Goal: Information Seeking & Learning: Learn about a topic

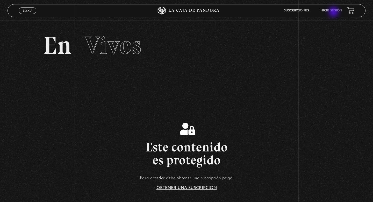
click at [334, 12] on li "Inicie sesión" at bounding box center [330, 10] width 23 height 8
click at [329, 10] on link "Inicie sesión" at bounding box center [330, 10] width 23 height 3
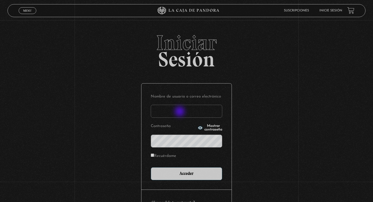
click at [180, 112] on input "Nombre de usuario o correo electrónico" at bounding box center [186, 111] width 71 height 13
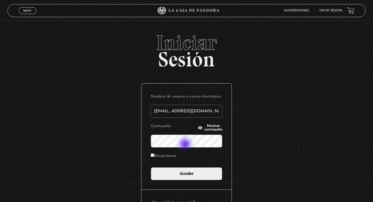
type input "oscarette24@gmail.com"
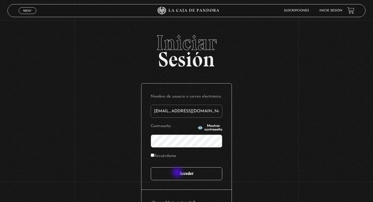
scroll to position [0, 0]
click at [177, 173] on input "Acceder" at bounding box center [186, 173] width 71 height 13
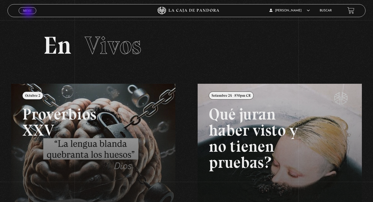
click at [29, 12] on link "Menu Cerrar" at bounding box center [28, 10] width 18 height 7
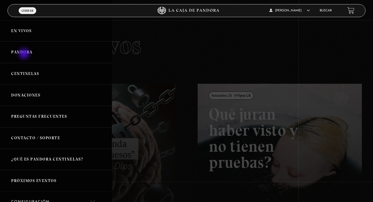
click at [25, 54] on link "Pandora" at bounding box center [56, 52] width 112 height 22
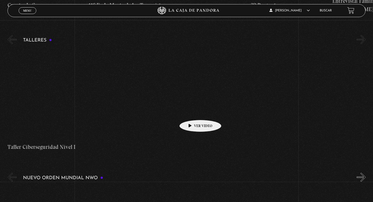
scroll to position [27, 0]
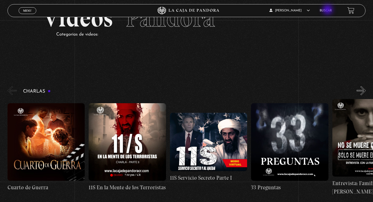
click at [328, 10] on link "Buscar" at bounding box center [326, 10] width 12 height 3
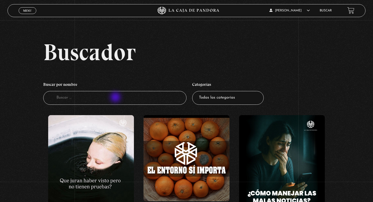
click at [116, 98] on input "Buscador" at bounding box center [114, 98] width 143 height 14
type input "atlas"
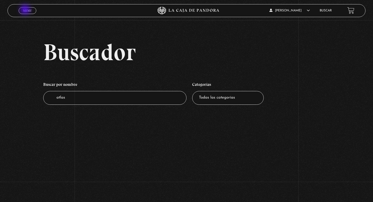
click at [26, 10] on span "Menu" at bounding box center [27, 10] width 9 height 3
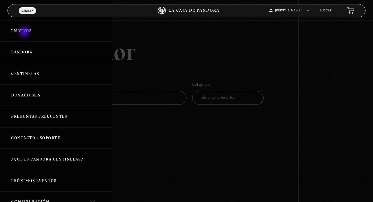
click at [25, 32] on link "En vivos" at bounding box center [56, 31] width 112 height 22
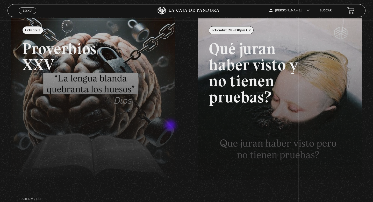
scroll to position [64, 0]
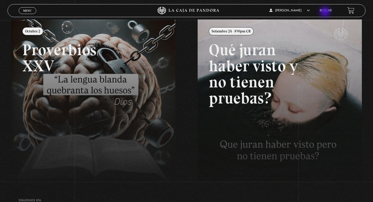
click at [326, 12] on li "Buscar" at bounding box center [326, 10] width 12 height 8
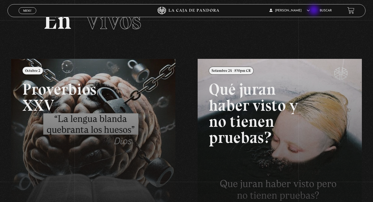
scroll to position [0, 0]
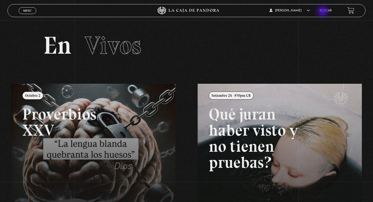
click at [323, 11] on link "Buscar" at bounding box center [326, 10] width 12 height 3
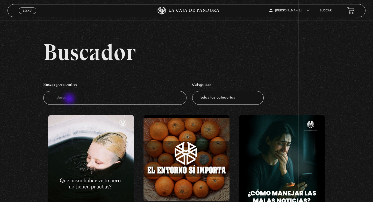
click at [70, 99] on input "Buscador" at bounding box center [114, 98] width 143 height 14
type input "3i"
click at [28, 11] on span "Menu" at bounding box center [27, 10] width 9 height 3
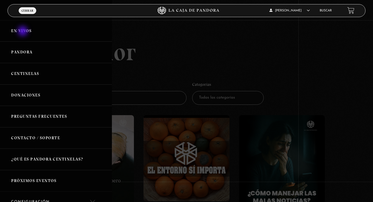
click at [23, 32] on link "En vivos" at bounding box center [56, 31] width 112 height 22
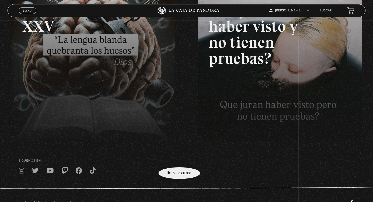
scroll to position [123, 0]
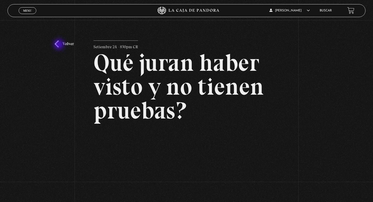
click at [59, 45] on link "Volver" at bounding box center [64, 43] width 19 height 7
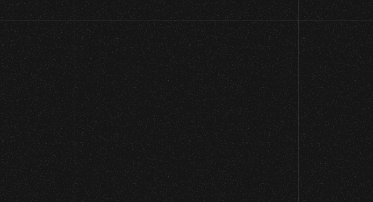
scroll to position [123, 0]
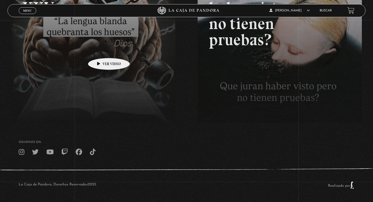
click at [101, 50] on link at bounding box center [197, 62] width 373 height 202
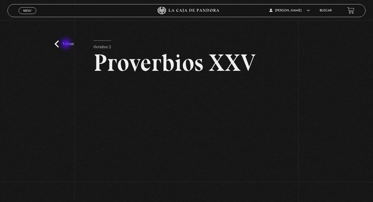
click at [67, 44] on link "Volver" at bounding box center [64, 43] width 19 height 7
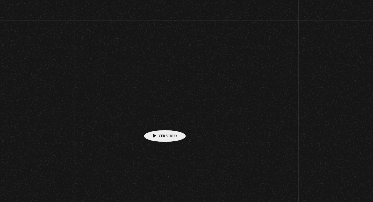
scroll to position [123, 0]
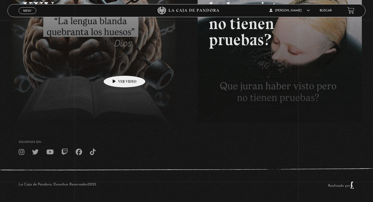
click at [116, 68] on link at bounding box center [197, 62] width 373 height 202
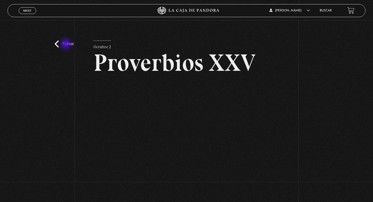
click at [65, 45] on link "Volver" at bounding box center [64, 43] width 19 height 7
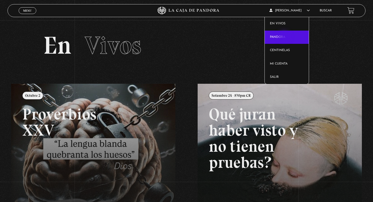
click at [285, 37] on link "Pandora" at bounding box center [287, 37] width 44 height 13
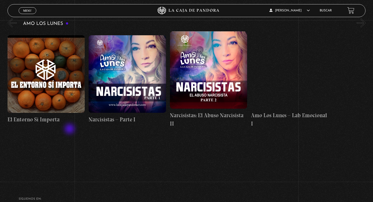
scroll to position [2237, 0]
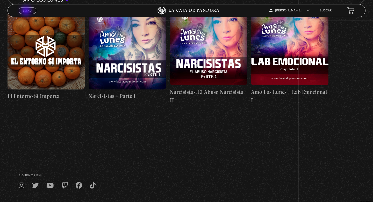
click at [27, 11] on span "Menu" at bounding box center [27, 10] width 9 height 3
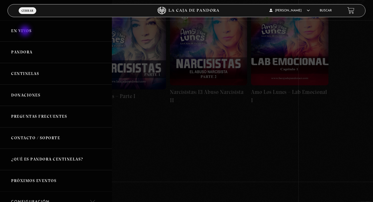
click at [26, 31] on link "En vivos" at bounding box center [56, 31] width 112 height 22
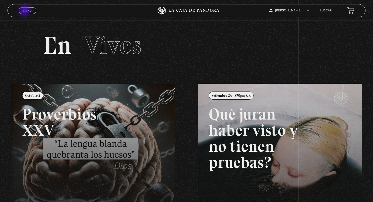
click at [25, 11] on span "Menu" at bounding box center [27, 10] width 9 height 3
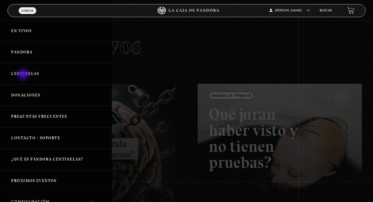
click at [23, 74] on link "Centinelas" at bounding box center [56, 74] width 112 height 22
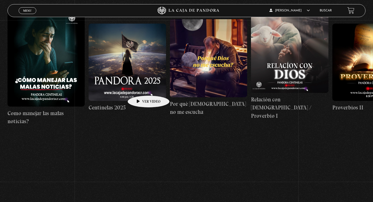
scroll to position [81, 0]
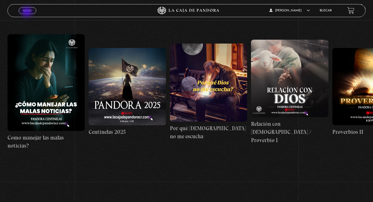
click at [27, 12] on link "Menu Cerrar" at bounding box center [28, 10] width 18 height 7
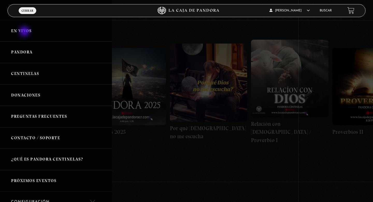
click at [25, 30] on link "En vivos" at bounding box center [56, 31] width 112 height 22
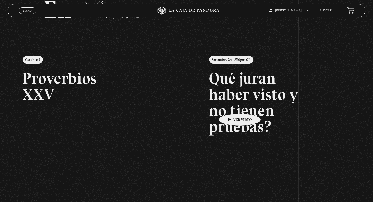
scroll to position [36, 0]
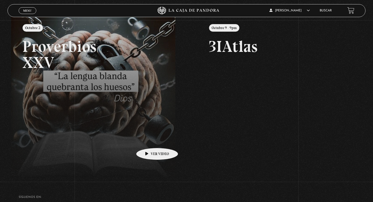
scroll to position [70, 0]
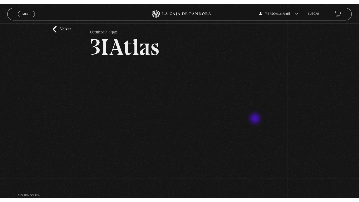
scroll to position [19, 0]
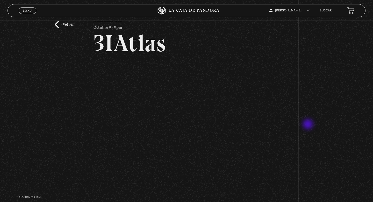
click at [309, 125] on div "Volver Octubre 9 - 9pm 3IAtlas" at bounding box center [186, 89] width 373 height 177
